Goal: Information Seeking & Learning: Learn about a topic

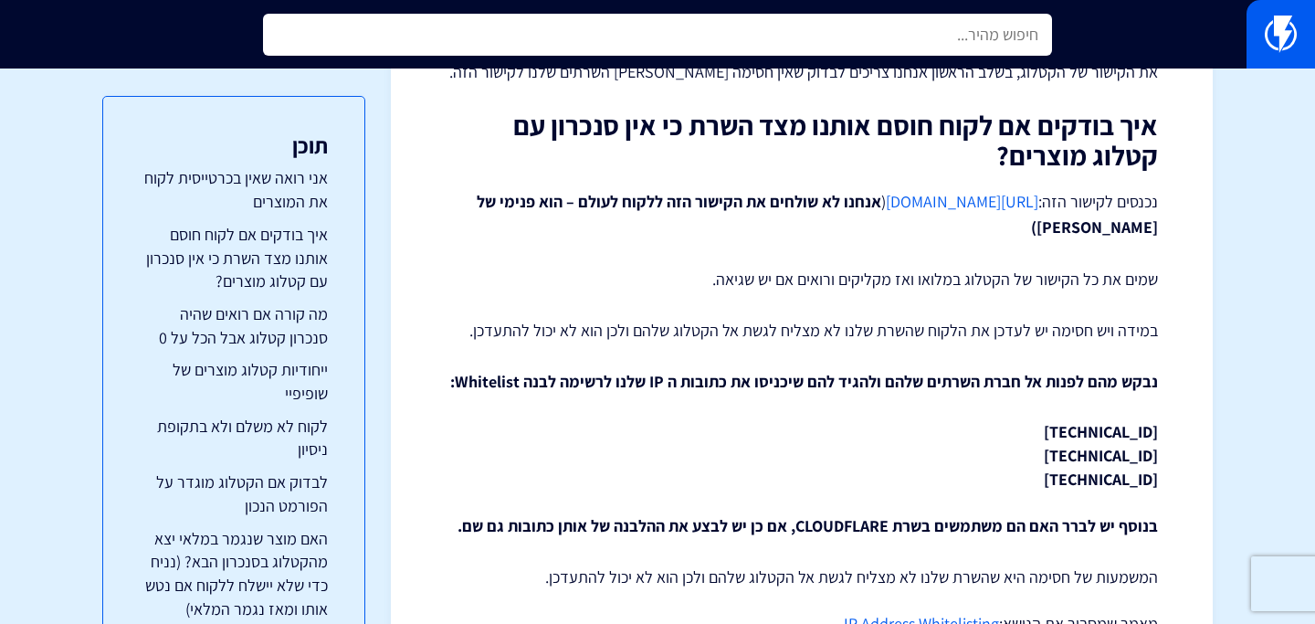
click at [841, 35] on input "text" at bounding box center [657, 35] width 789 height 42
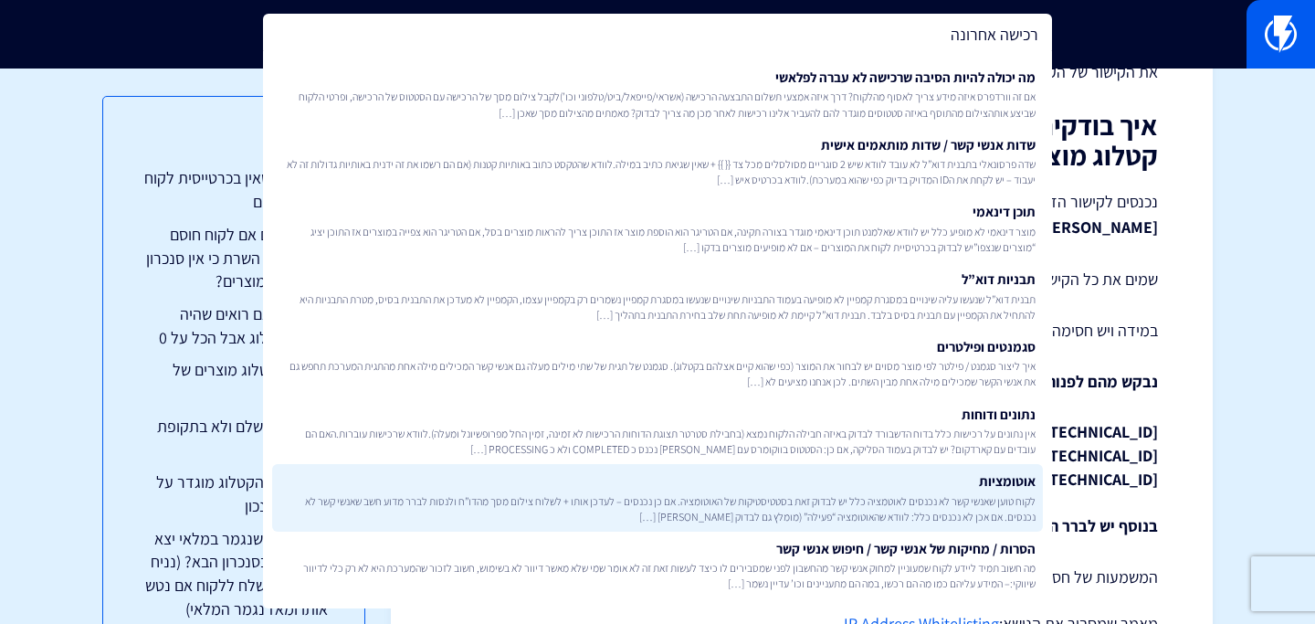
type input "רכישה אחרונה"
click at [892, 494] on span "לקוח טוען שאנשי קשר לא נכנסים לאוטמציה כלל יש לבדוק זאת בסטטיסטיקות של האוטומצי…" at bounding box center [657, 508] width 756 height 31
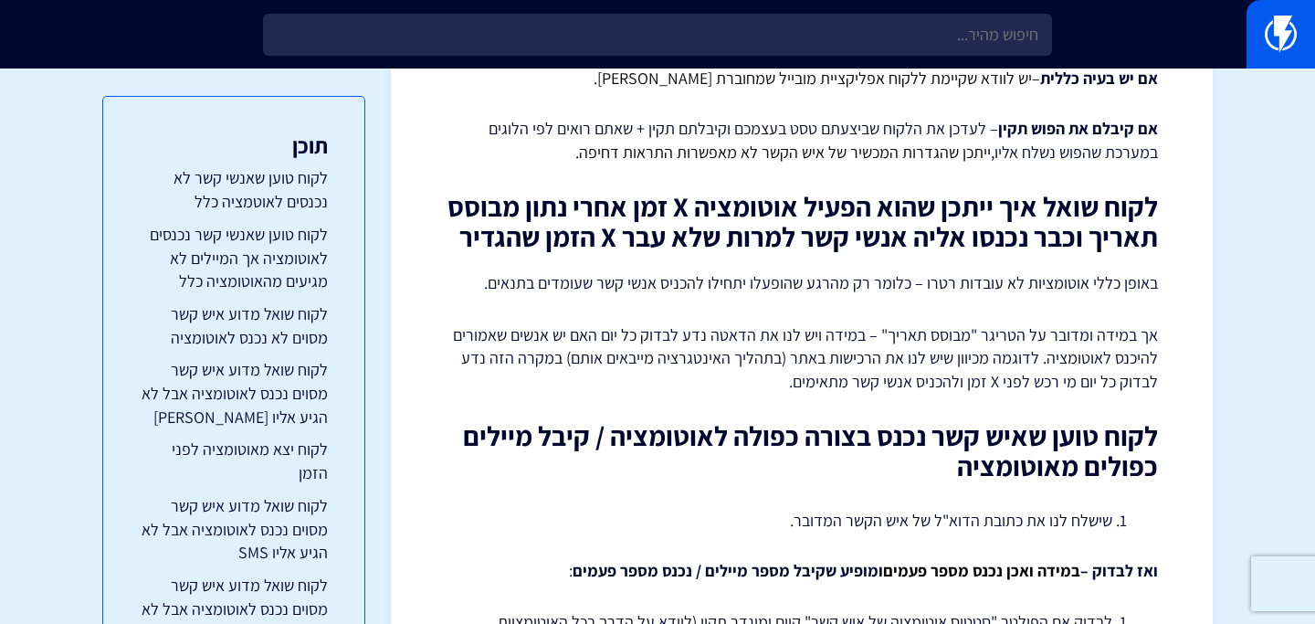
scroll to position [3554, 0]
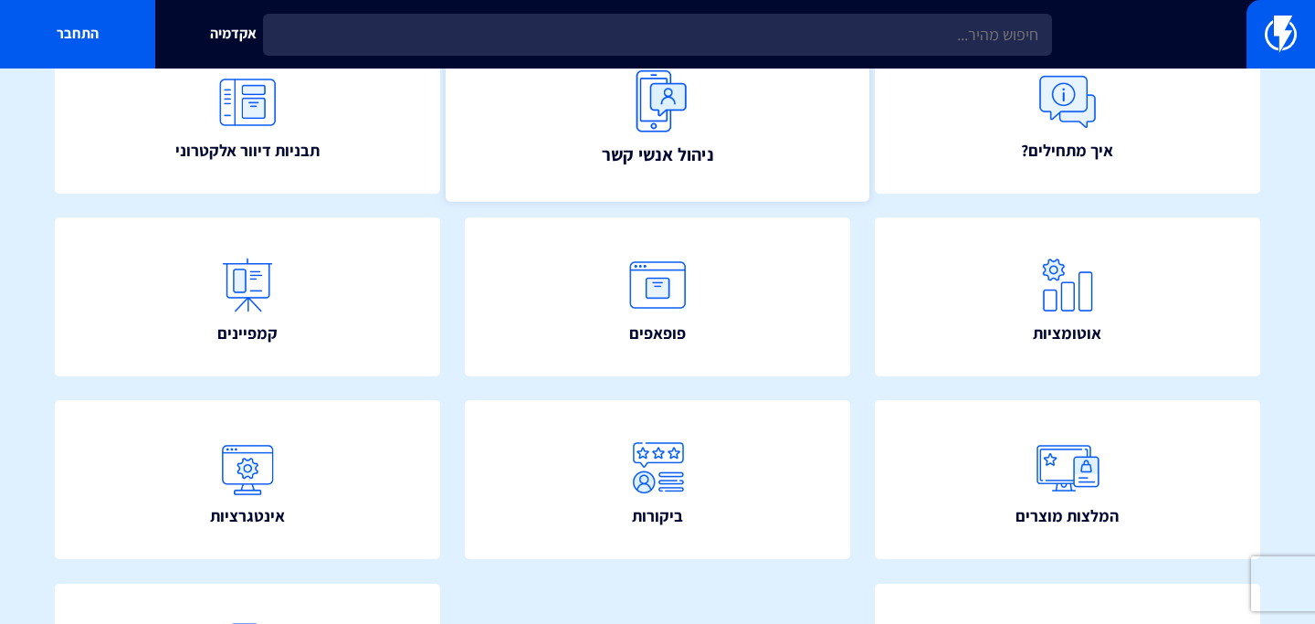
scroll to position [243, 0]
